Goal: Communication & Community: Connect with others

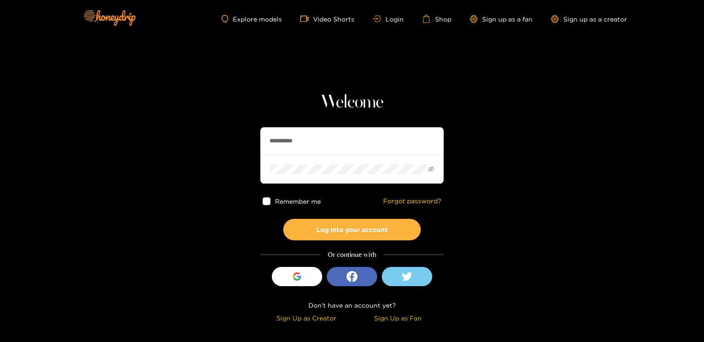
click at [274, 135] on input "**********" at bounding box center [351, 140] width 183 height 27
paste input "text"
type input "******"
click at [283, 219] on button "Log into your account" at bounding box center [351, 230] width 137 height 22
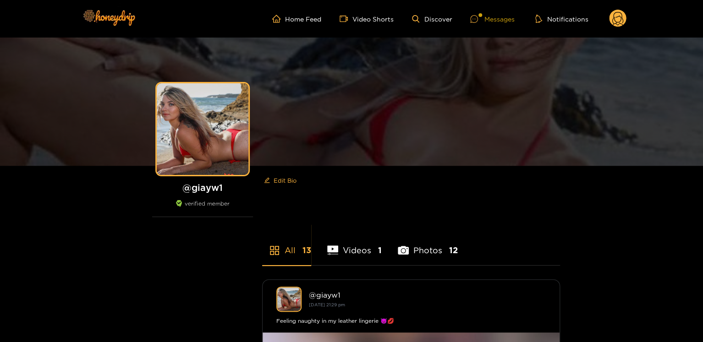
click at [489, 18] on div "Messages" at bounding box center [492, 19] width 44 height 11
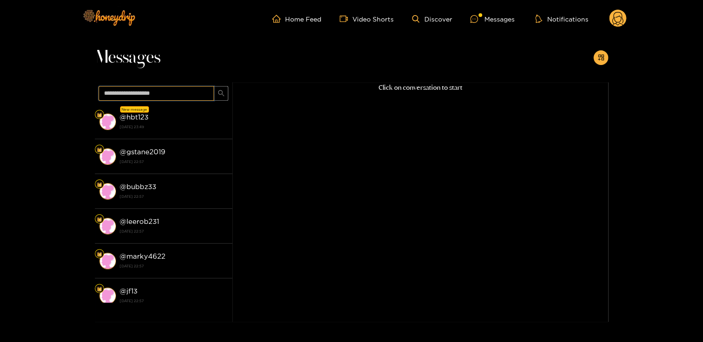
click at [143, 98] on input "text" at bounding box center [156, 93] width 115 height 15
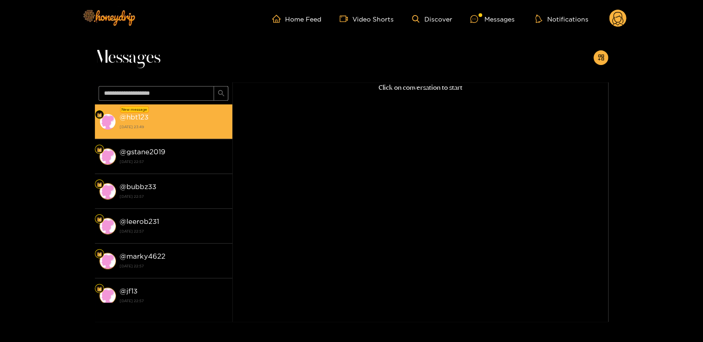
click at [135, 118] on strong "@ hbt123" at bounding box center [134, 117] width 29 height 8
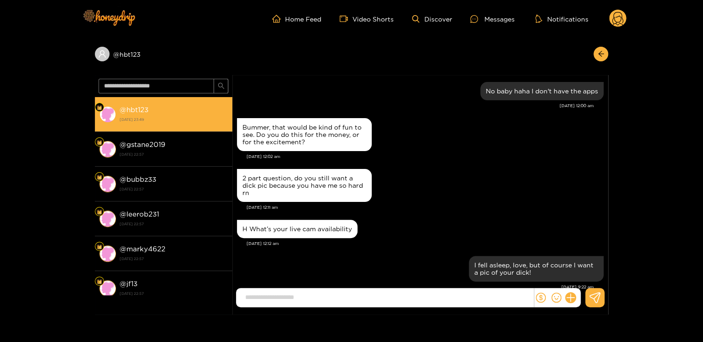
scroll to position [989, 0]
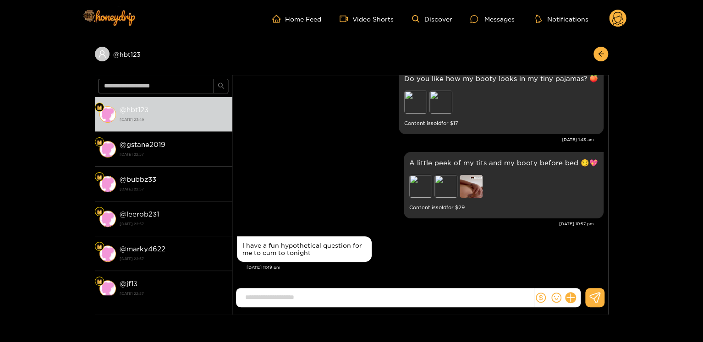
click at [291, 238] on div "I have a fun hypothetical question for me to cum to tonight" at bounding box center [304, 249] width 135 height 26
click at [603, 16] on ul "Home Feed Video Shorts Discover Messages Notifications" at bounding box center [449, 19] width 354 height 18
click at [613, 16] on circle at bounding box center [617, 18] width 17 height 17
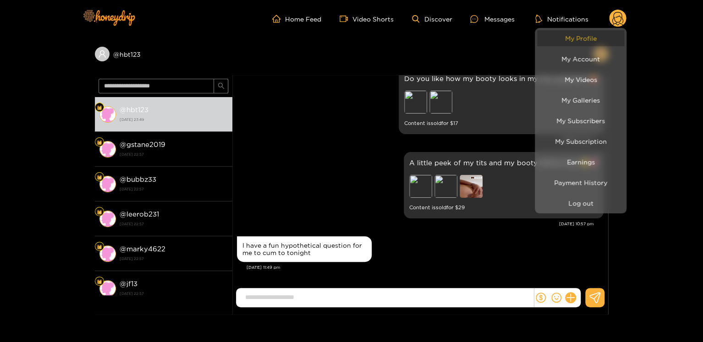
click at [610, 33] on link "My Profile" at bounding box center [580, 38] width 87 height 16
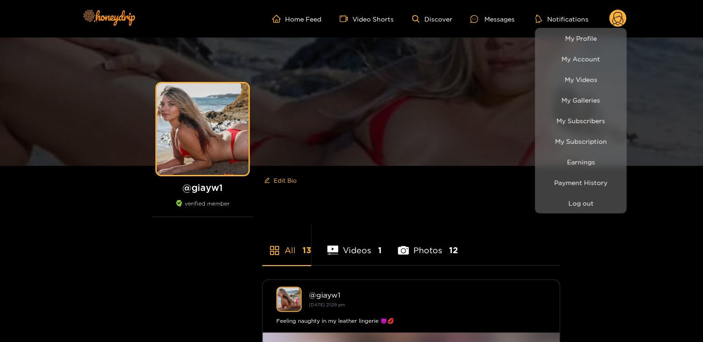
click at [489, 17] on div at bounding box center [351, 171] width 703 height 342
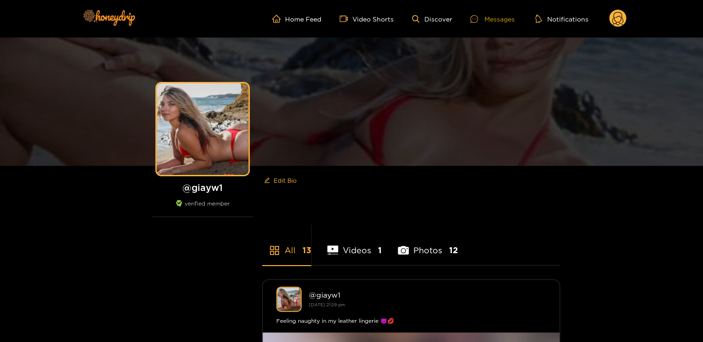
click at [495, 17] on div "Messages" at bounding box center [492, 19] width 44 height 11
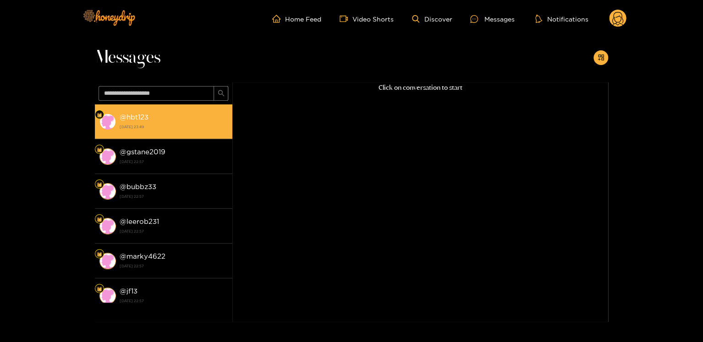
click at [164, 126] on strong "[DATE] 23:49" at bounding box center [174, 127] width 108 height 8
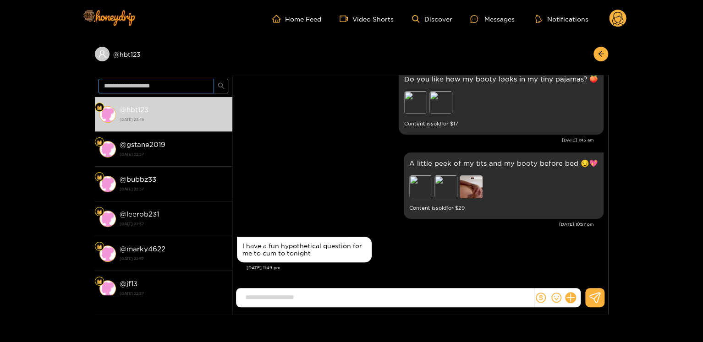
scroll to position [989, 0]
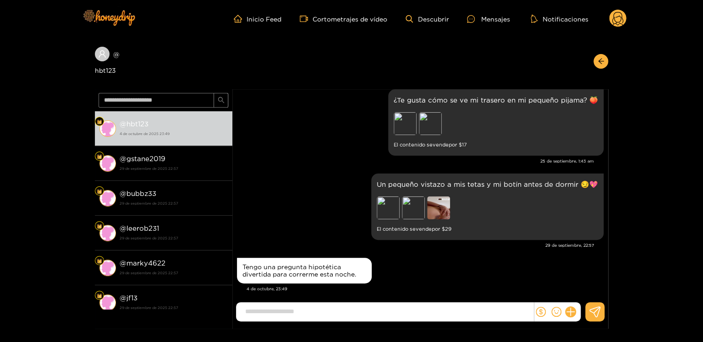
click at [293, 307] on input at bounding box center [387, 311] width 293 height 15
type input "*"
type input "**********"
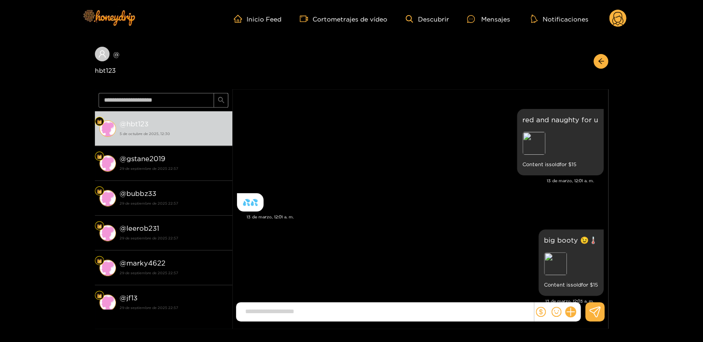
scroll to position [0, 0]
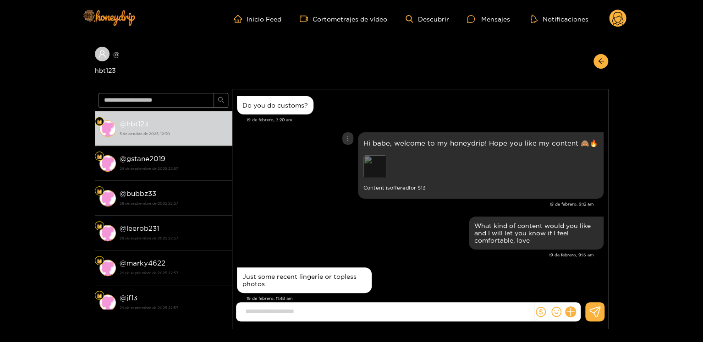
click at [376, 168] on div "Preview" at bounding box center [374, 166] width 23 height 23
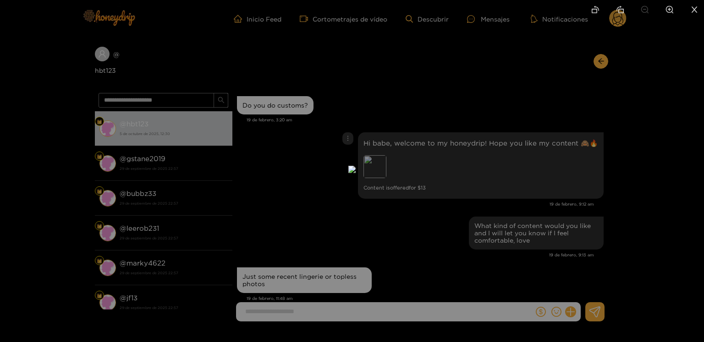
click at [549, 165] on div at bounding box center [352, 171] width 704 height 342
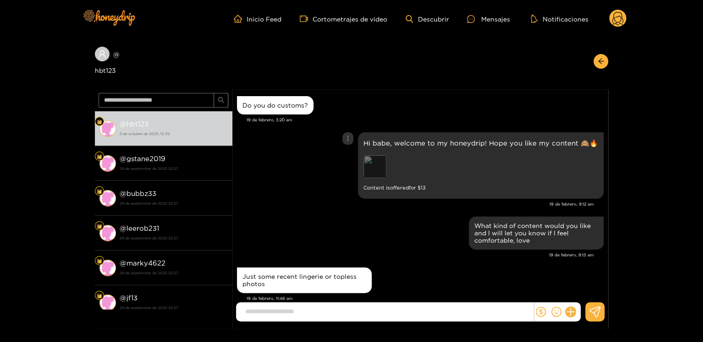
click at [386, 167] on div "Preview" at bounding box center [374, 166] width 23 height 23
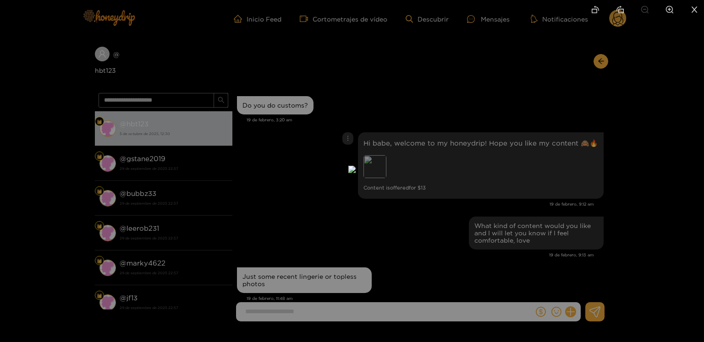
click at [554, 181] on div at bounding box center [352, 171] width 704 height 342
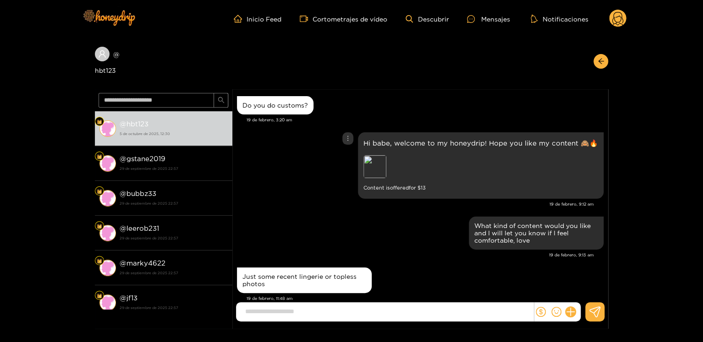
click at [373, 154] on div "Hi babe, welcome to my honeydrip! Hope you like my content 🙈🔥 Preview Content i…" at bounding box center [480, 165] width 235 height 55
click at [379, 165] on div "Preview" at bounding box center [374, 166] width 23 height 23
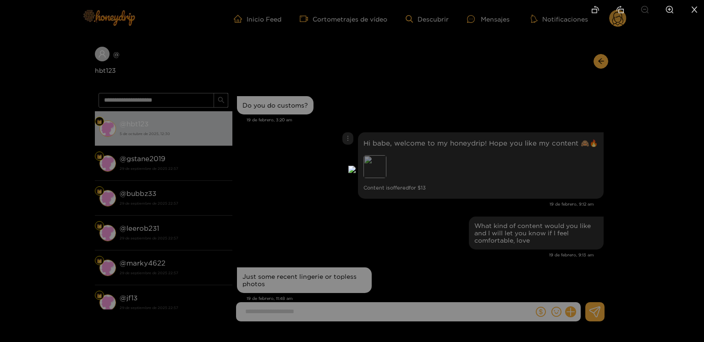
click at [534, 176] on div at bounding box center [352, 171] width 704 height 342
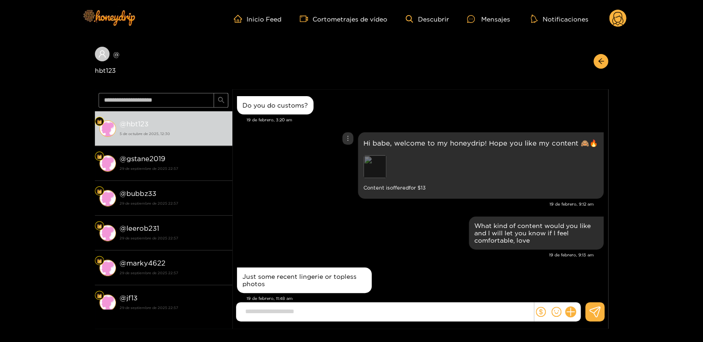
click at [380, 172] on div "Preview" at bounding box center [374, 166] width 23 height 23
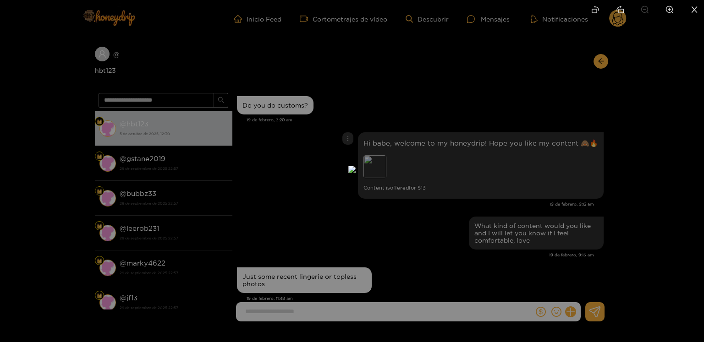
drag, startPoint x: 62, startPoint y: 120, endPoint x: 90, endPoint y: 108, distance: 29.8
click at [63, 120] on div at bounding box center [352, 171] width 704 height 342
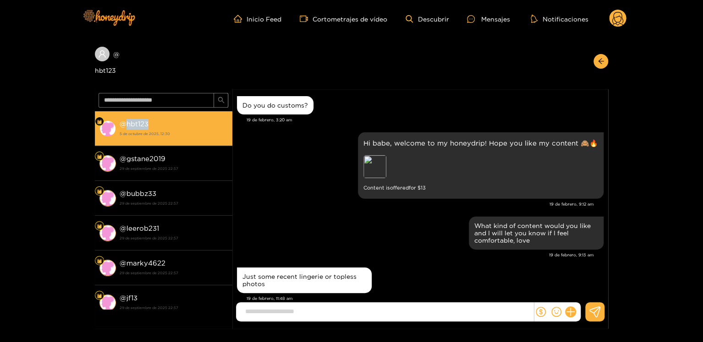
drag, startPoint x: 171, startPoint y: 121, endPoint x: 125, endPoint y: 122, distance: 46.3
click at [125, 122] on div "@ hbt123 5 de octubre de 2025, 12:30" at bounding box center [174, 128] width 108 height 21
copy strong "hbt123"
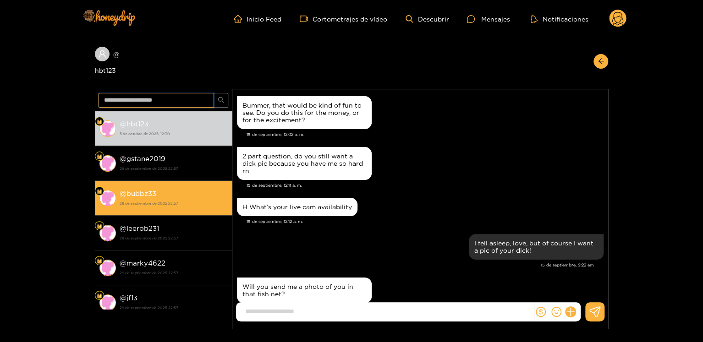
drag, startPoint x: 107, startPoint y: 118, endPoint x: 106, endPoint y: 187, distance: 69.2
click at [106, 187] on div "@ hbt123 5 de octubre de 2025, 12:30 @ gstane2019 29 de septiembre de 2025 22:5…" at bounding box center [163, 209] width 137 height 240
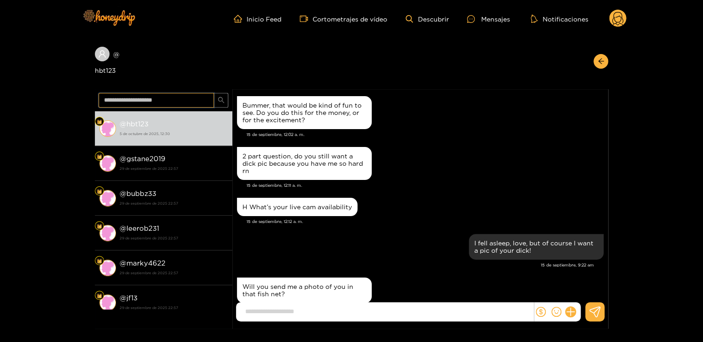
click at [167, 103] on input "text" at bounding box center [156, 100] width 115 height 15
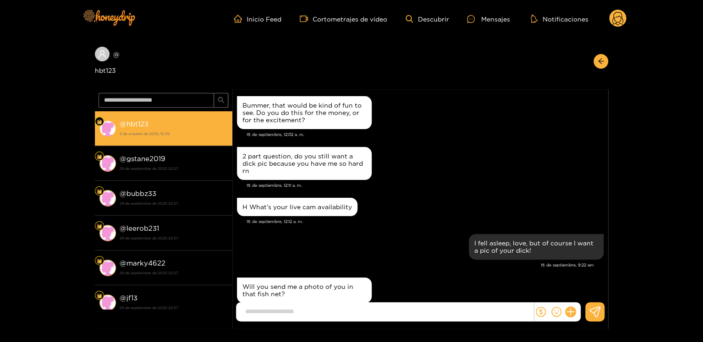
click at [158, 116] on li "@ hbt123 5 de octubre de 2025, 12:30" at bounding box center [163, 128] width 137 height 35
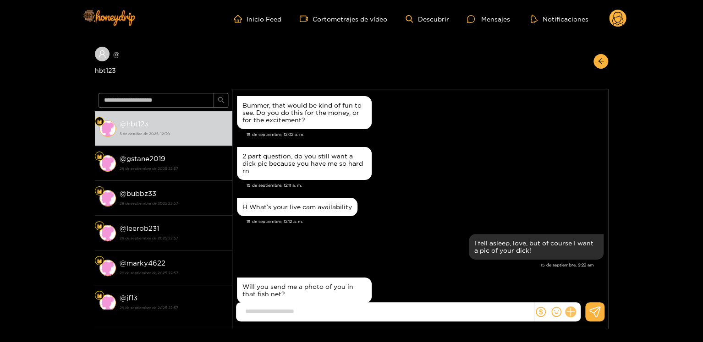
click at [566, 312] on icon at bounding box center [570, 312] width 11 height 11
click at [581, 299] on button at bounding box center [587, 290] width 32 height 21
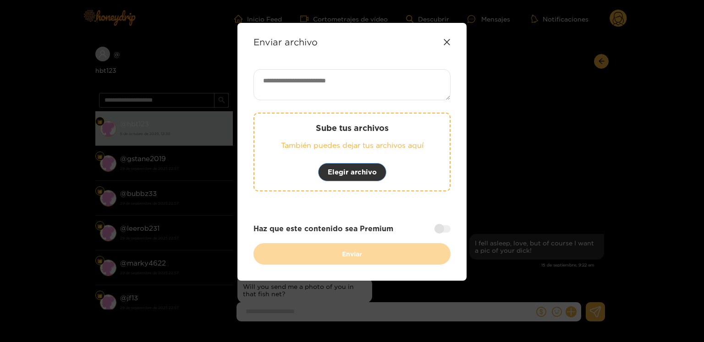
click at [360, 170] on font "Elegir archivo" at bounding box center [352, 172] width 49 height 8
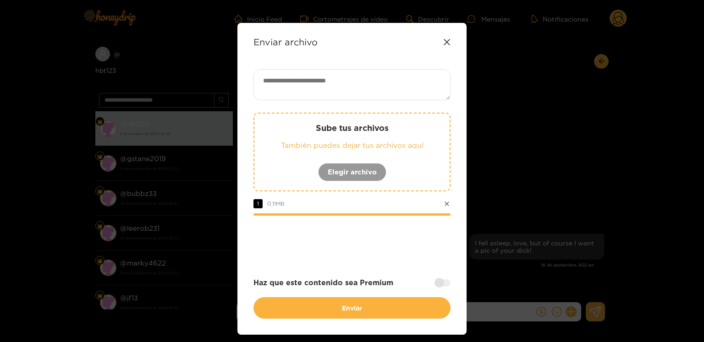
click at [282, 89] on textarea at bounding box center [351, 84] width 197 height 31
paste textarea "**********"
type textarea "**********"
click at [439, 284] on div at bounding box center [442, 282] width 16 height 7
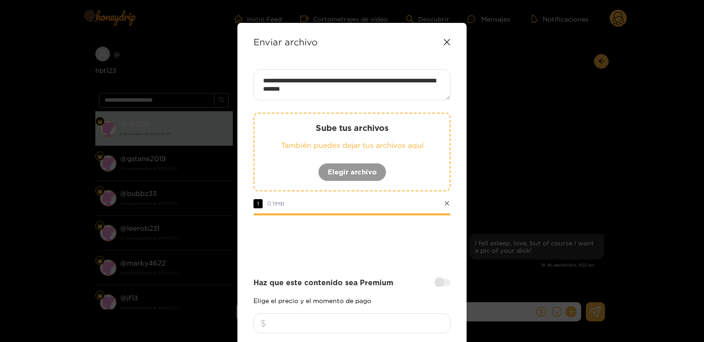
click at [377, 314] on input "number" at bounding box center [351, 323] width 197 height 20
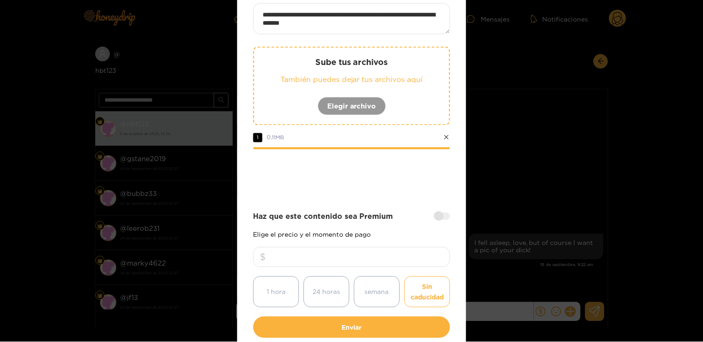
scroll to position [114, 0]
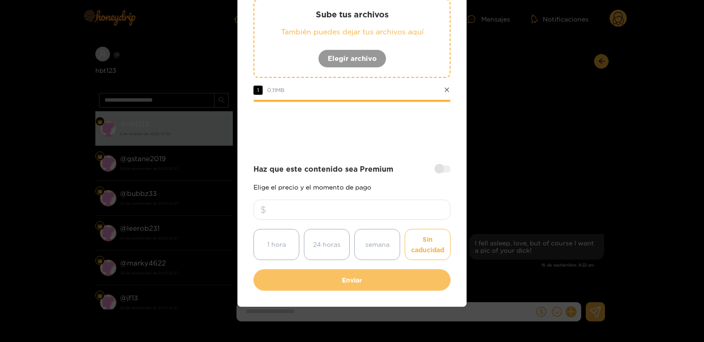
type input "**"
click at [380, 281] on button "Enviar" at bounding box center [351, 280] width 197 height 22
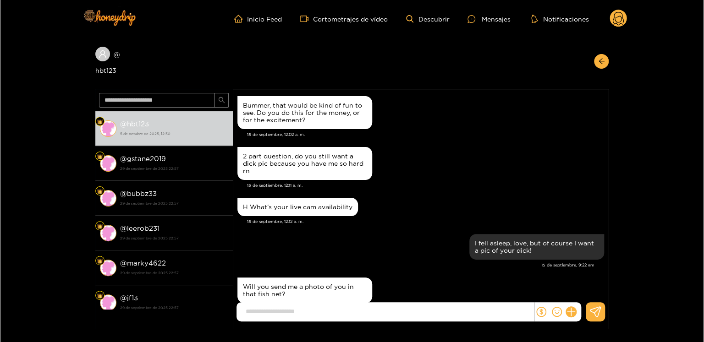
scroll to position [60, 0]
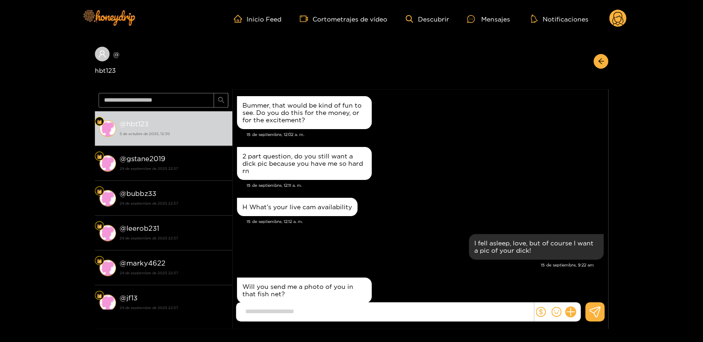
click at [621, 20] on circle at bounding box center [617, 18] width 17 height 17
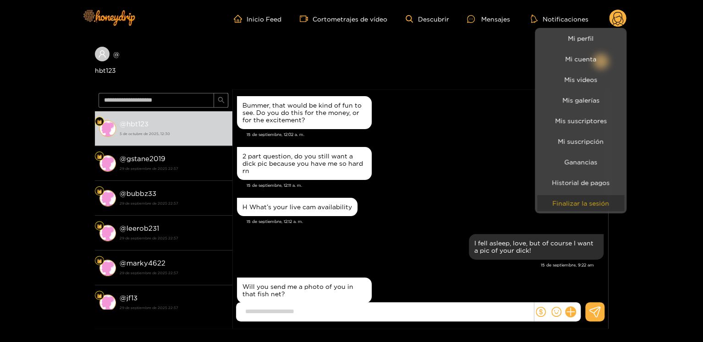
click at [601, 207] on button "Finalizar la sesión" at bounding box center [580, 203] width 87 height 16
